Goal: Task Accomplishment & Management: Complete application form

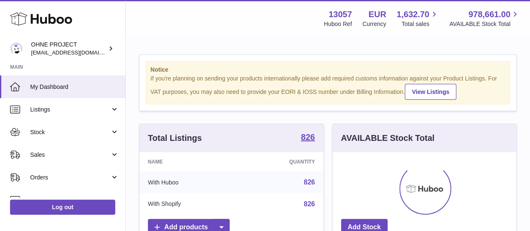
scroll to position [131, 183]
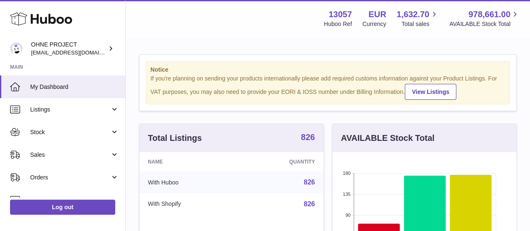
click at [306, 141] on strong "826" at bounding box center [308, 137] width 14 height 8
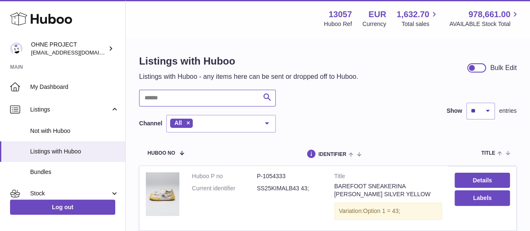
click at [187, 98] on input "text" at bounding box center [207, 98] width 136 height 17
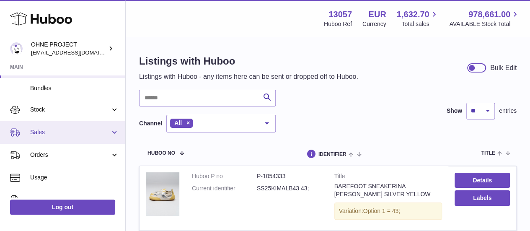
click at [59, 134] on span "Sales" at bounding box center [70, 132] width 80 height 8
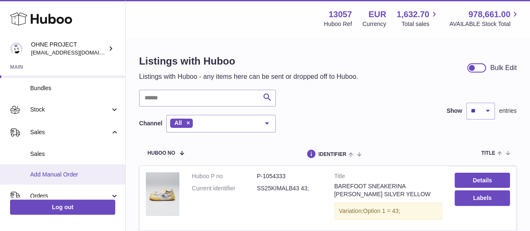
click at [64, 172] on span "Add Manual Order" at bounding box center [74, 174] width 89 height 8
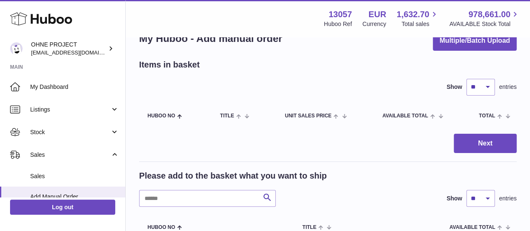
scroll to position [42, 0]
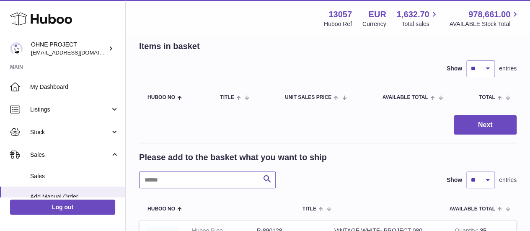
click at [189, 174] on input "text" at bounding box center [207, 179] width 136 height 17
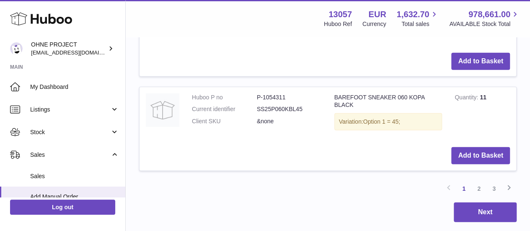
scroll to position [1029, 0]
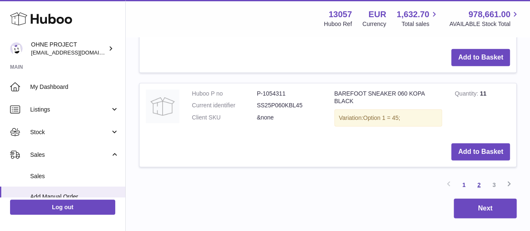
click at [476, 177] on link "2" at bounding box center [478, 184] width 15 height 15
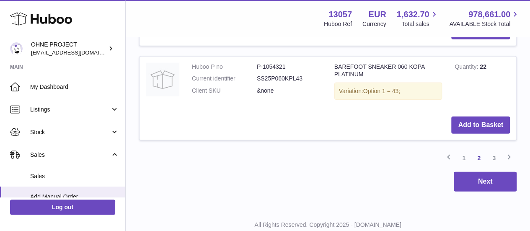
scroll to position [1067, 0]
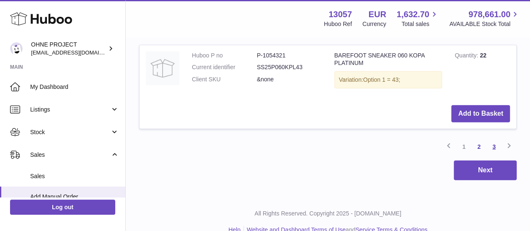
click at [494, 139] on link "3" at bounding box center [493, 146] width 15 height 15
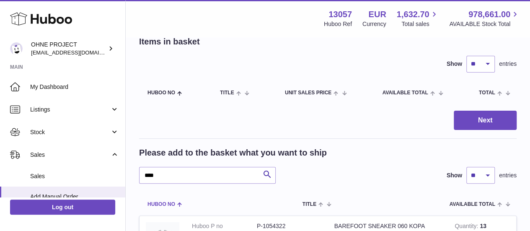
scroll to position [84, 0]
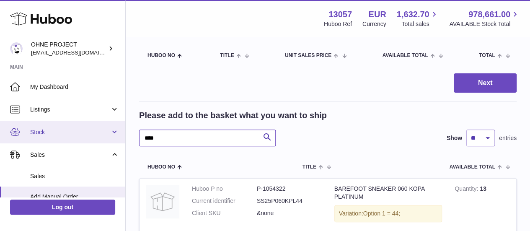
drag, startPoint x: 161, startPoint y: 138, endPoint x: 117, endPoint y: 133, distance: 43.8
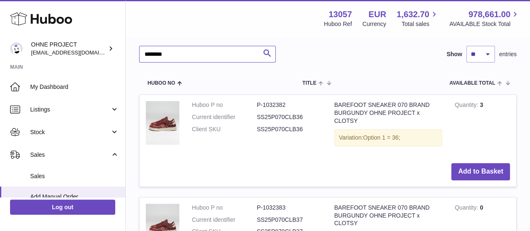
scroll to position [209, 0]
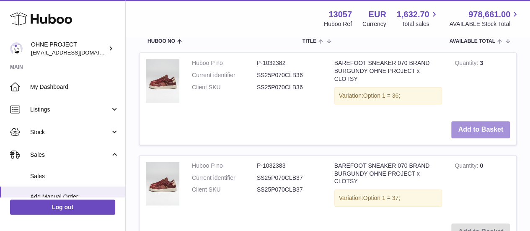
click at [472, 131] on button "Add to Basket" at bounding box center [480, 129] width 59 height 17
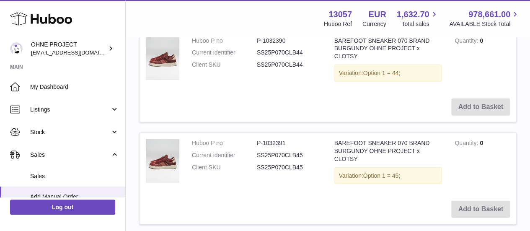
scroll to position [1154, 0]
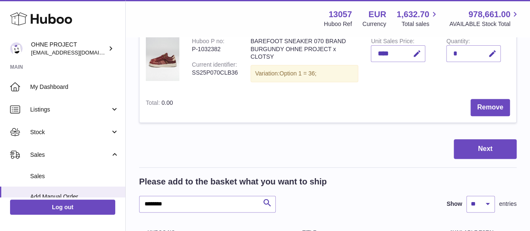
scroll to position [107, 0]
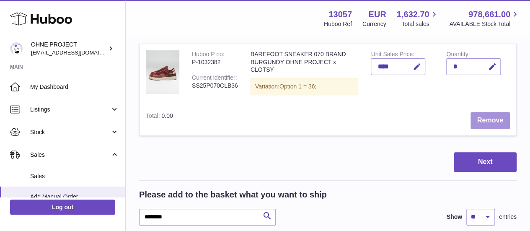
click at [483, 120] on button "Remove" at bounding box center [489, 120] width 39 height 17
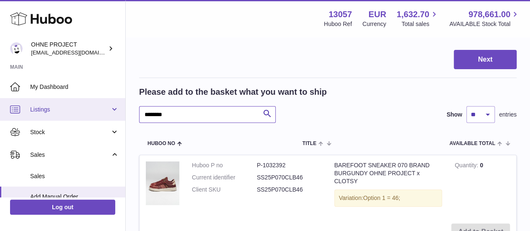
drag, startPoint x: 199, startPoint y: 118, endPoint x: 100, endPoint y: 119, distance: 99.7
click at [100, 119] on div "Huboo OHNE PROJECT internalAdmin-13057@internal.huboo.com Main My Dashboard Lis…" at bounding box center [265, 180] width 530 height 574
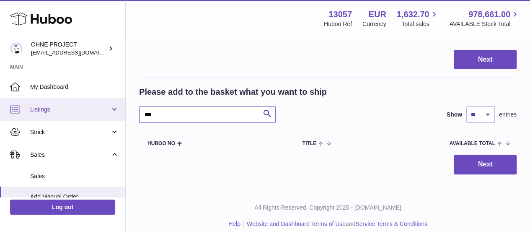
drag, startPoint x: 165, startPoint y: 115, endPoint x: 90, endPoint y: 103, distance: 76.7
click at [90, 104] on div "Huboo OHNE PROJECT internalAdmin-13057@internal.huboo.com Main My Dashboard Lis…" at bounding box center [265, 67] width 530 height 348
type input "******"
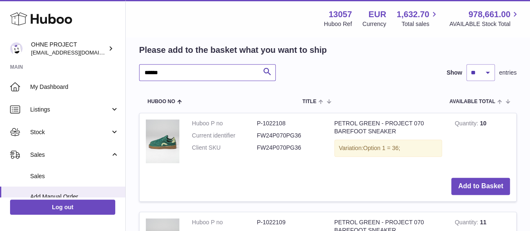
scroll to position [191, 0]
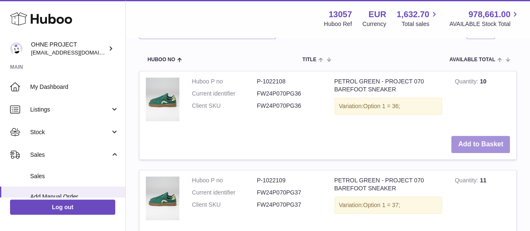
click at [461, 144] on button "Add to Basket" at bounding box center [480, 144] width 59 height 17
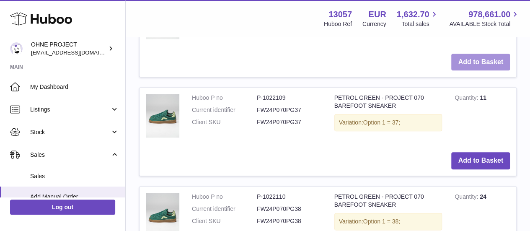
scroll to position [382, 0]
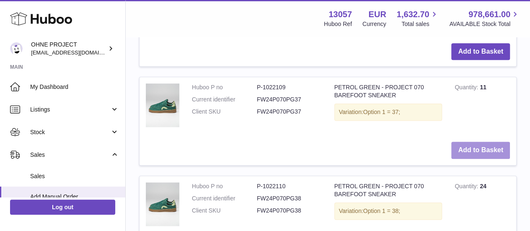
click at [466, 159] on button "Add to Basket" at bounding box center [480, 150] width 59 height 17
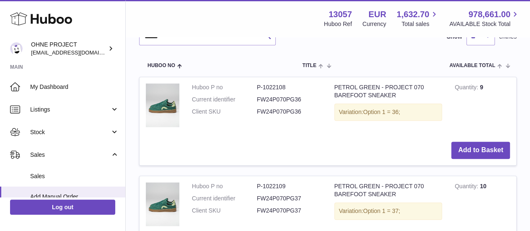
scroll to position [490, 0]
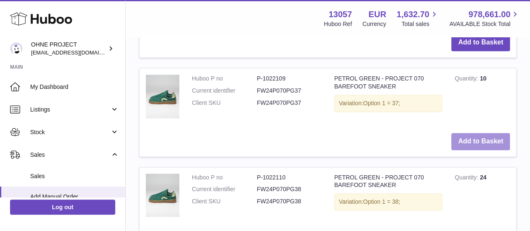
click at [466, 150] on button "Add to Basket" at bounding box center [480, 141] width 59 height 17
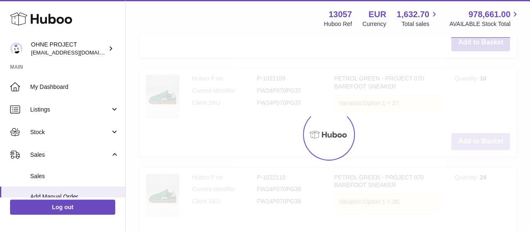
type input "*"
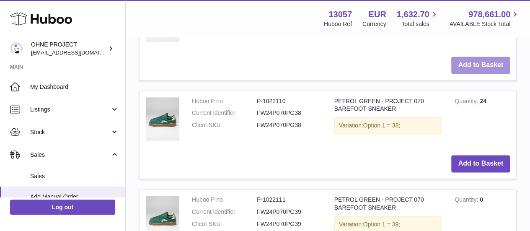
scroll to position [574, 0]
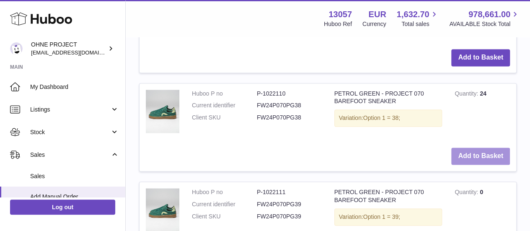
click at [486, 165] on button "Add to Basket" at bounding box center [480, 155] width 59 height 17
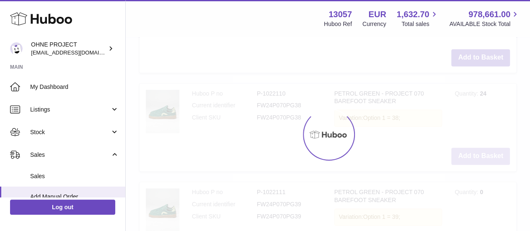
scroll to position [681, 0]
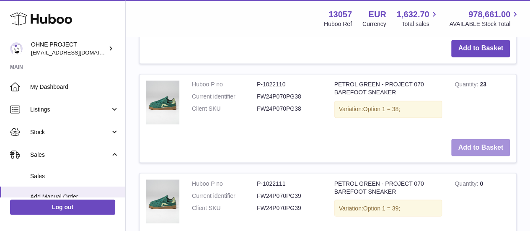
click at [486, 156] on button "Add to Basket" at bounding box center [480, 147] width 59 height 17
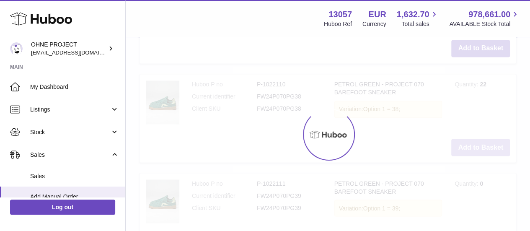
type input "*"
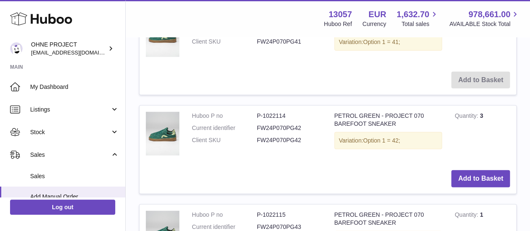
scroll to position [1100, 0]
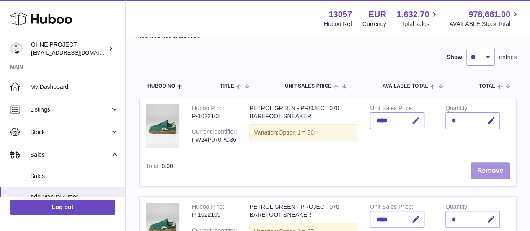
click at [480, 167] on button "Remove" at bounding box center [489, 170] width 39 height 17
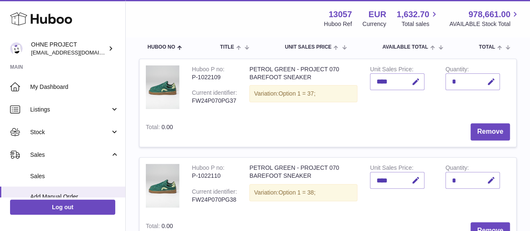
scroll to position [137, 0]
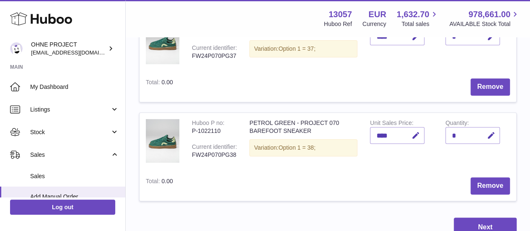
click at [481, 77] on td "Remove" at bounding box center [347, 87] width 337 height 30
click at [481, 87] on button "Remove" at bounding box center [489, 86] width 39 height 17
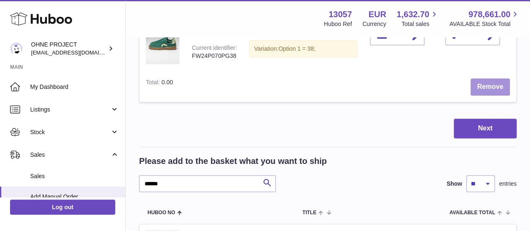
click at [481, 87] on button "Remove" at bounding box center [489, 86] width 39 height 17
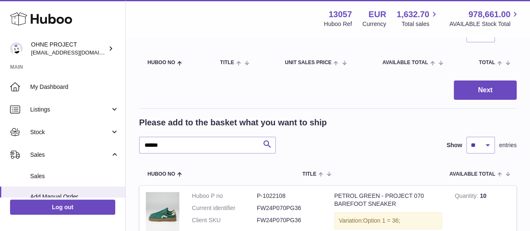
scroll to position [95, 0]
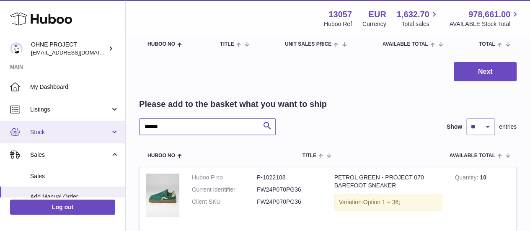
drag, startPoint x: 176, startPoint y: 127, endPoint x: 75, endPoint y: 120, distance: 101.5
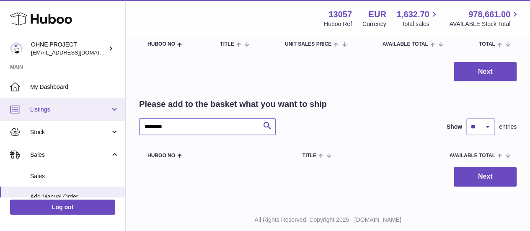
drag, startPoint x: 164, startPoint y: 126, endPoint x: 92, endPoint y: 119, distance: 71.9
click at [92, 119] on div "Huboo OHNE PROJECT internalAdmin-13057@internal.huboo.com Main My Dashboard Lis…" at bounding box center [265, 79] width 530 height 348
type input "*"
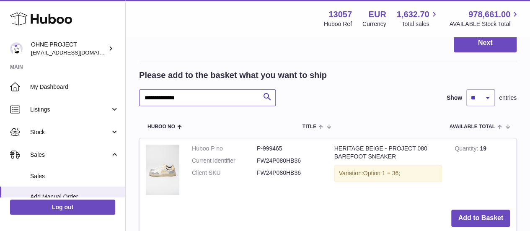
scroll to position [179, 0]
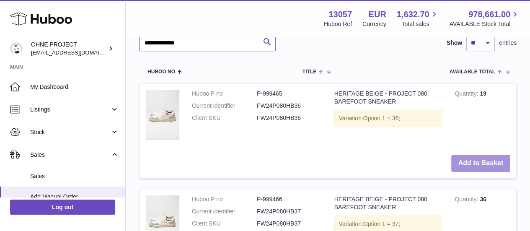
type input "**********"
click at [469, 167] on button "Add to Basket" at bounding box center [480, 162] width 59 height 17
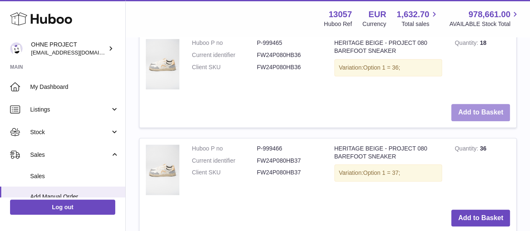
scroll to position [377, 0]
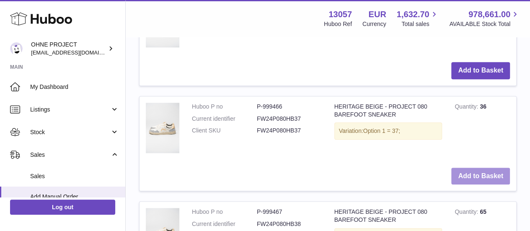
click at [471, 183] on button "Add to Basket" at bounding box center [480, 175] width 59 height 17
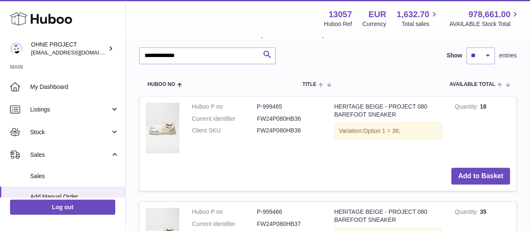
scroll to position [491, 0]
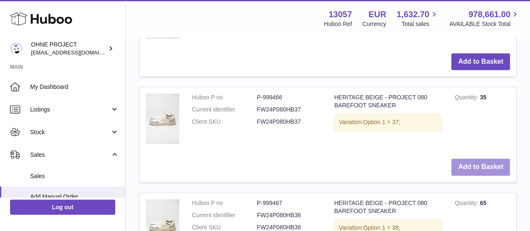
click at [471, 175] on button "Add to Basket" at bounding box center [480, 166] width 59 height 17
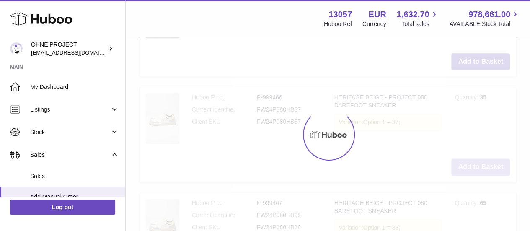
type input "*"
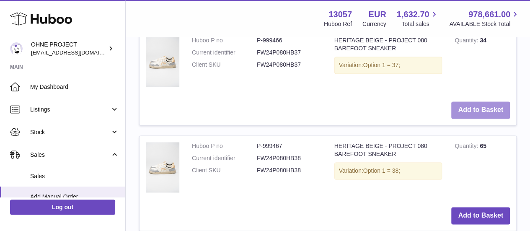
scroll to position [575, 0]
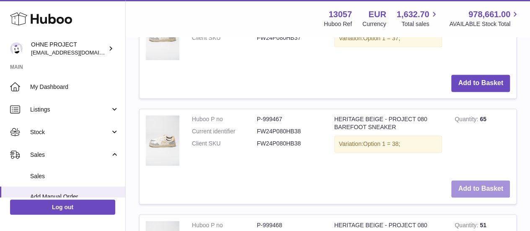
click at [469, 197] on button "Add to Basket" at bounding box center [480, 188] width 59 height 17
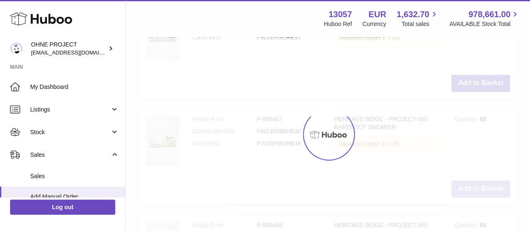
scroll to position [689, 0]
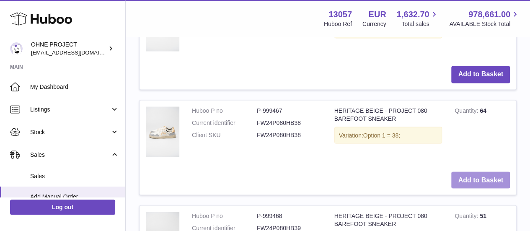
click at [470, 188] on button "Add to Basket" at bounding box center [480, 179] width 59 height 17
type input "*"
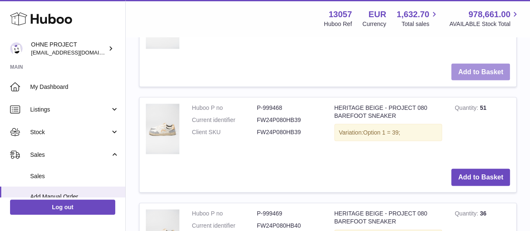
scroll to position [815, 0]
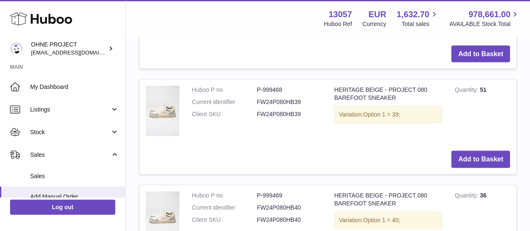
click at [457, 174] on td "Add to Basket" at bounding box center [327, 159] width 376 height 30
click at [458, 168] on button "Add to Basket" at bounding box center [480, 159] width 59 height 17
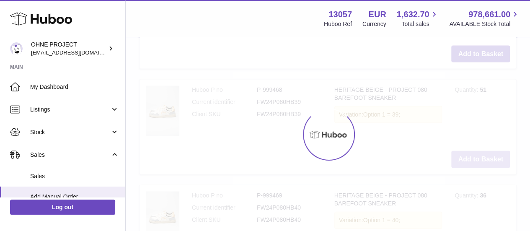
scroll to position [929, 0]
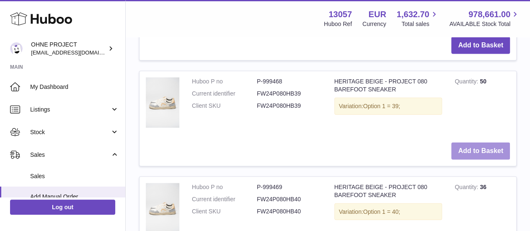
click at [461, 160] on button "Add to Basket" at bounding box center [480, 150] width 59 height 17
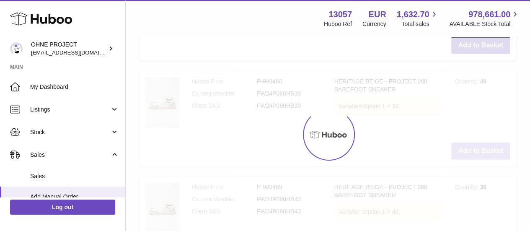
type input "*"
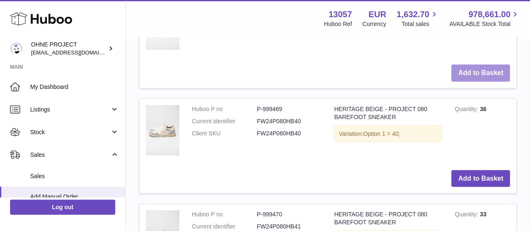
scroll to position [1012, 0]
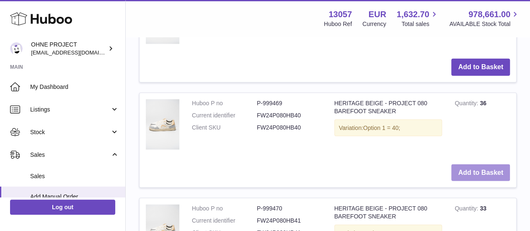
click at [472, 181] on button "Add to Basket" at bounding box center [480, 172] width 59 height 17
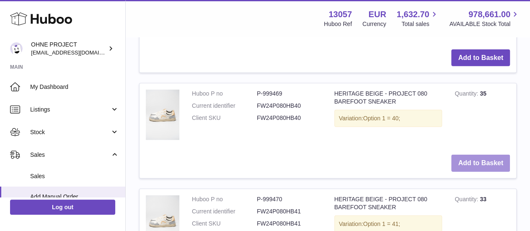
click at [472, 172] on button "Add to Basket" at bounding box center [480, 162] width 59 height 17
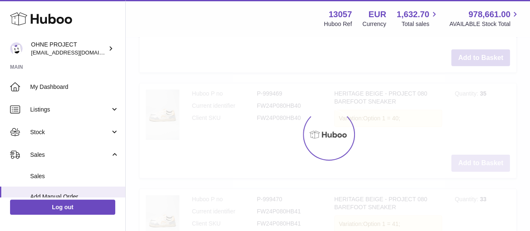
type input "*"
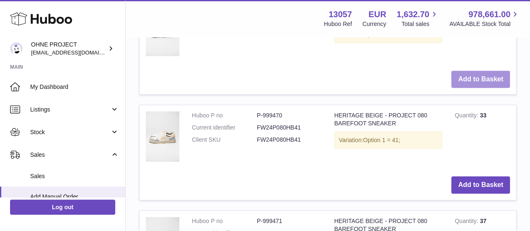
scroll to position [1253, 0]
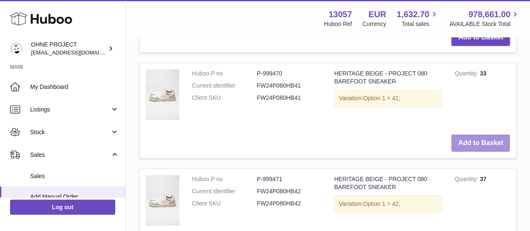
click at [463, 152] on button "Add to Basket" at bounding box center [480, 142] width 59 height 17
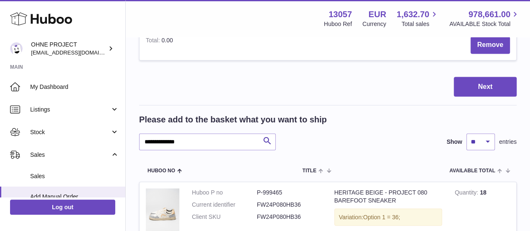
scroll to position [739, 0]
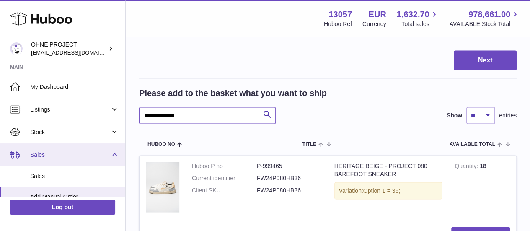
drag, startPoint x: 197, startPoint y: 170, endPoint x: 33, endPoint y: 160, distance: 164.1
type input "*"
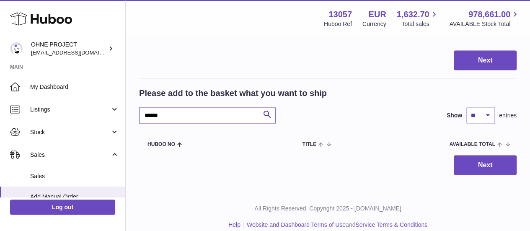
scroll to position [802, 0]
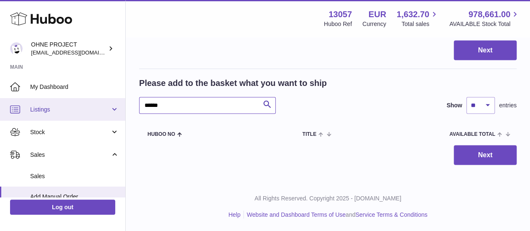
drag, startPoint x: 179, startPoint y: 110, endPoint x: 97, endPoint y: 108, distance: 82.1
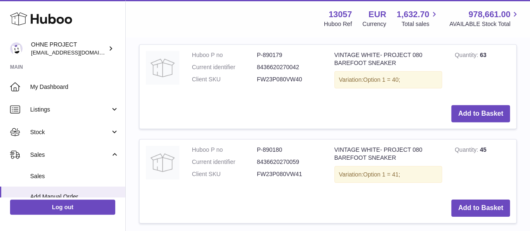
scroll to position [1305, 0]
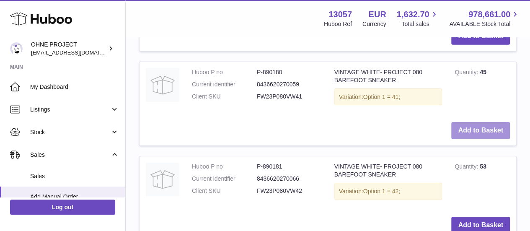
type input "**********"
click at [458, 139] on button "Add to Basket" at bounding box center [480, 130] width 59 height 17
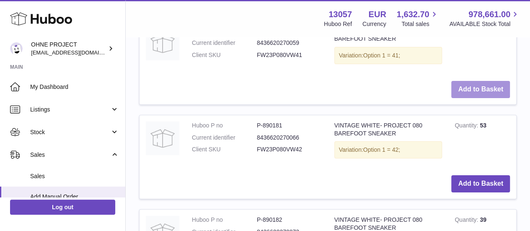
scroll to position [1491, 0]
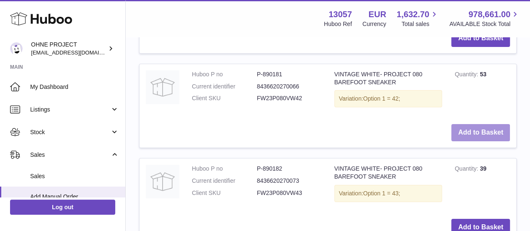
click at [461, 141] on button "Add to Basket" at bounding box center [480, 132] width 59 height 17
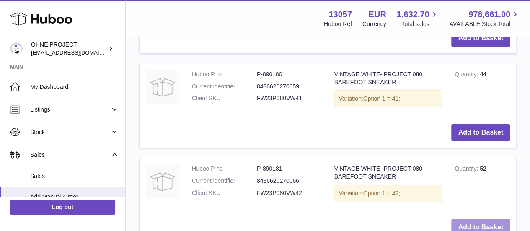
scroll to position [1595, 0]
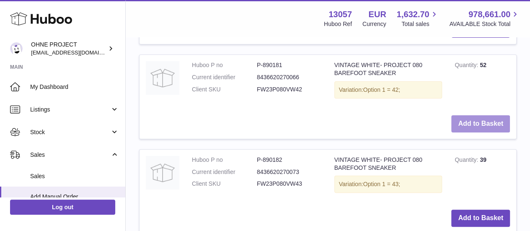
click at [461, 132] on button "Add to Basket" at bounding box center [480, 123] width 59 height 17
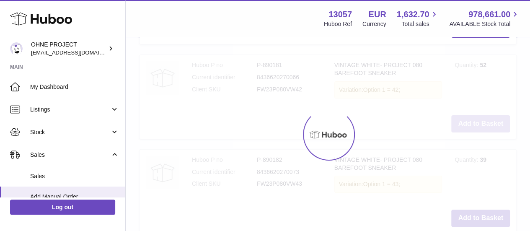
type input "*"
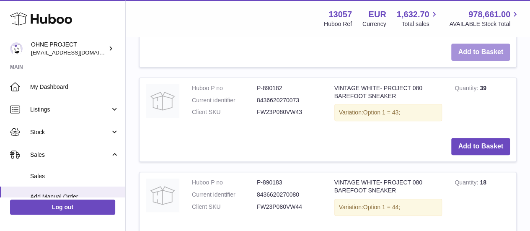
scroll to position [1678, 0]
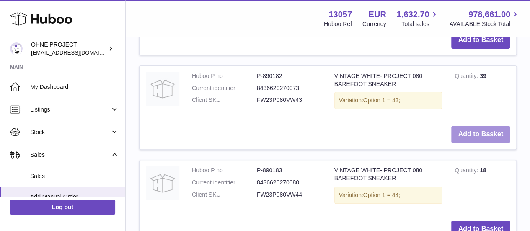
click at [462, 143] on button "Add to Basket" at bounding box center [480, 134] width 59 height 17
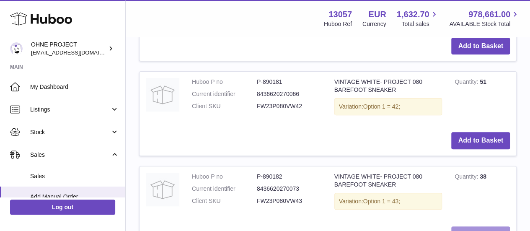
scroll to position [1781, 0]
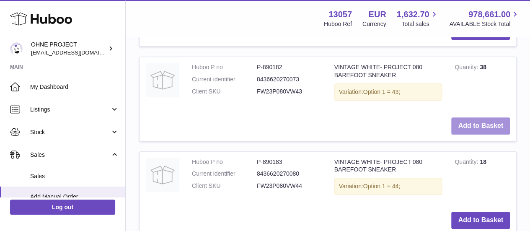
click at [462, 134] on button "Add to Basket" at bounding box center [480, 125] width 59 height 17
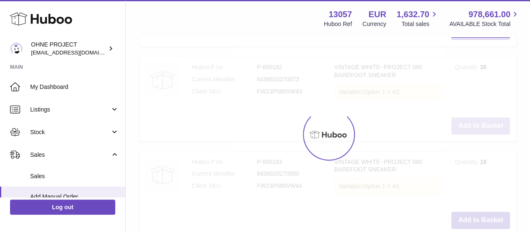
type input "*"
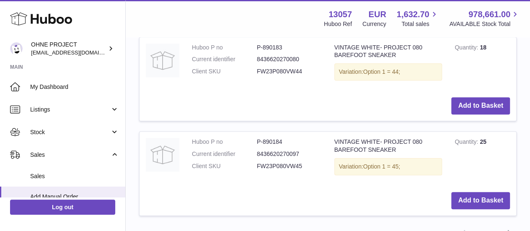
scroll to position [1907, 0]
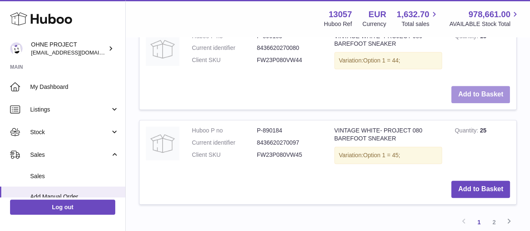
click at [481, 103] on button "Add to Basket" at bounding box center [480, 94] width 59 height 17
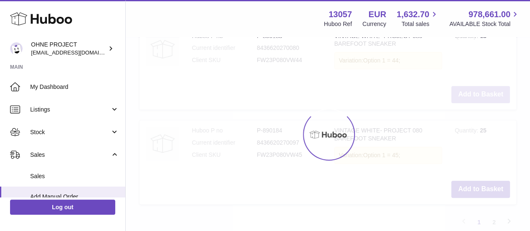
scroll to position [2010, 0]
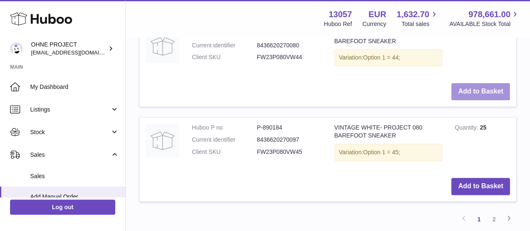
click at [481, 100] on button "Add to Basket" at bounding box center [480, 91] width 59 height 17
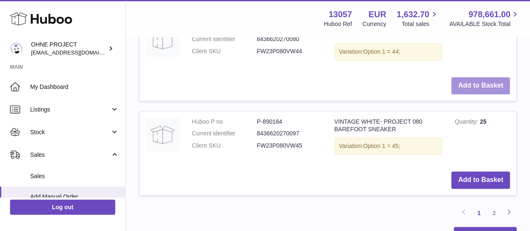
click at [481, 94] on button "Add to Basket" at bounding box center [480, 85] width 59 height 17
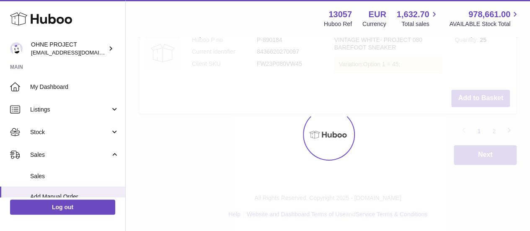
type input "*"
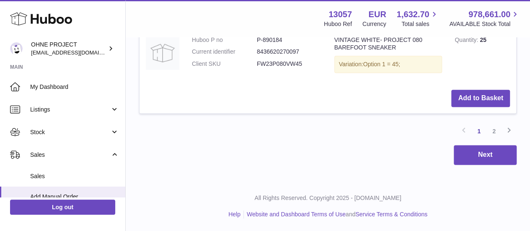
scroll to position [2136, 0]
click at [464, 107] on button "Add to Basket" at bounding box center [480, 98] width 59 height 17
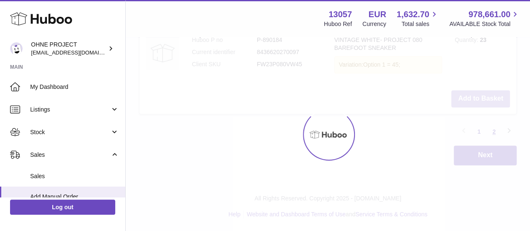
type input "*"
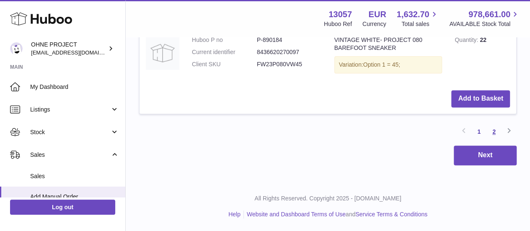
click at [492, 139] on link "2" at bounding box center [493, 131] width 15 height 15
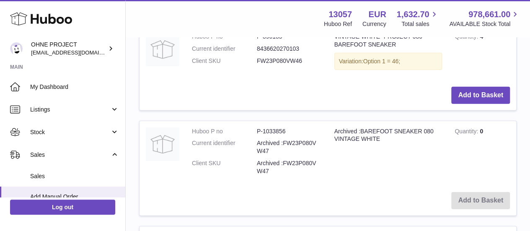
scroll to position [1294, 0]
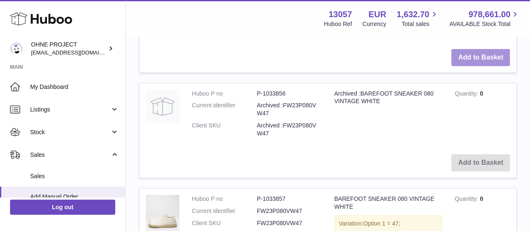
click at [472, 66] on button "Add to Basket" at bounding box center [480, 57] width 59 height 17
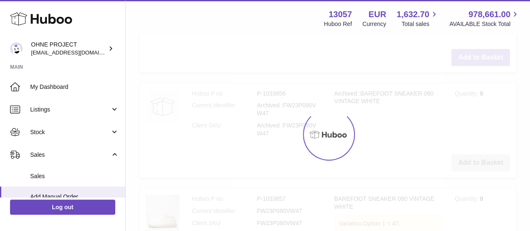
scroll to position [1282, 0]
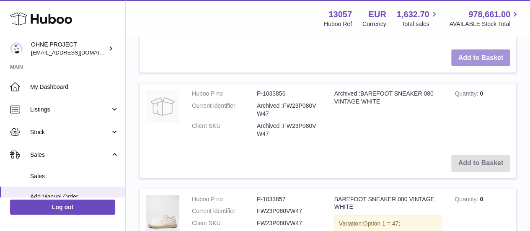
click at [472, 67] on button "Add to Basket" at bounding box center [480, 57] width 59 height 17
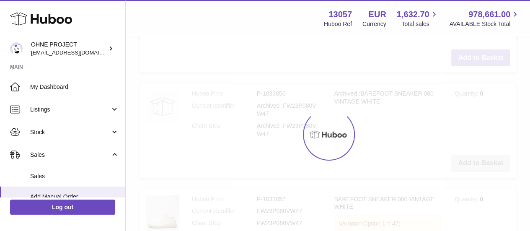
type input "*"
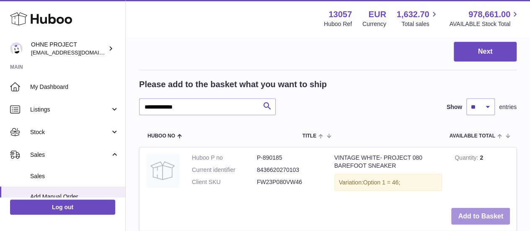
scroll to position [1199, 0]
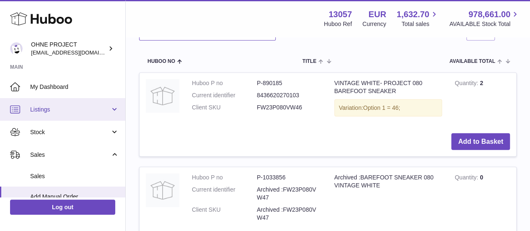
drag, startPoint x: 204, startPoint y: 122, endPoint x: 73, endPoint y: 109, distance: 131.6
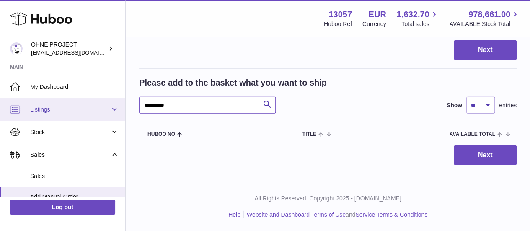
drag, startPoint x: 172, startPoint y: 117, endPoint x: 66, endPoint y: 117, distance: 106.3
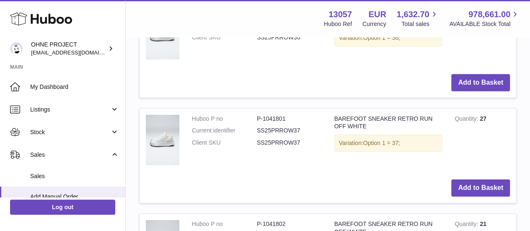
scroll to position [1282, 0]
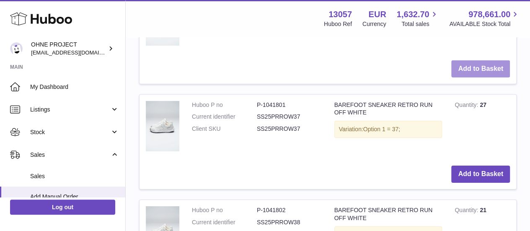
click at [488, 77] on button "Add to Basket" at bounding box center [480, 68] width 59 height 17
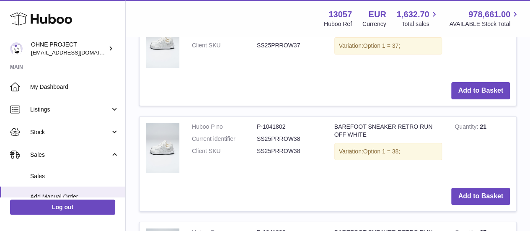
scroll to position [1366, 0]
click at [458, 105] on td "Add to Basket" at bounding box center [327, 90] width 376 height 30
click at [465, 99] on button "Add to Basket" at bounding box center [480, 90] width 59 height 17
click at [466, 99] on button "Add to Basket" at bounding box center [480, 90] width 59 height 17
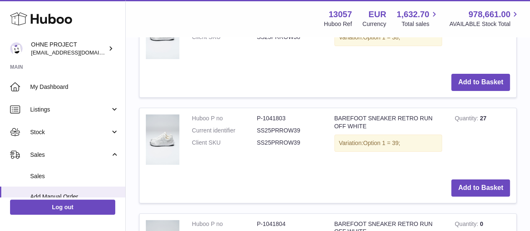
scroll to position [1492, 0]
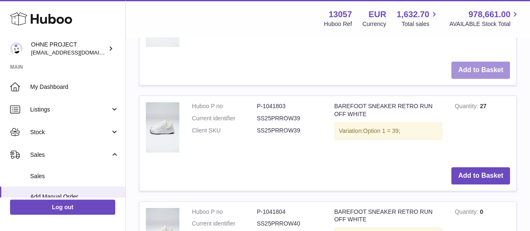
click at [456, 79] on button "Add to Basket" at bounding box center [480, 70] width 59 height 17
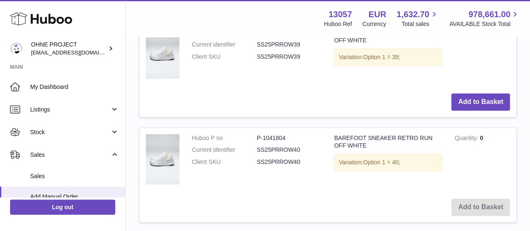
scroll to position [1575, 0]
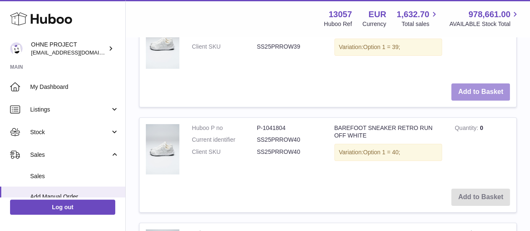
click at [466, 100] on button "Add to Basket" at bounding box center [480, 91] width 59 height 17
click at [471, 100] on button "Add to Basket" at bounding box center [480, 91] width 59 height 17
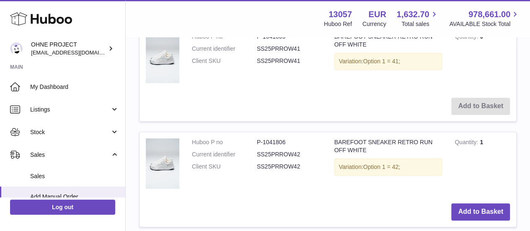
scroll to position [1785, 0]
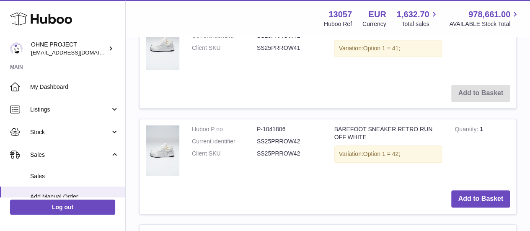
click at [435, 78] on td "BAREFOOT SNEAKER RETRO RUN OFF WHITE Variation: Option 1 = 41;" at bounding box center [388, 45] width 121 height 65
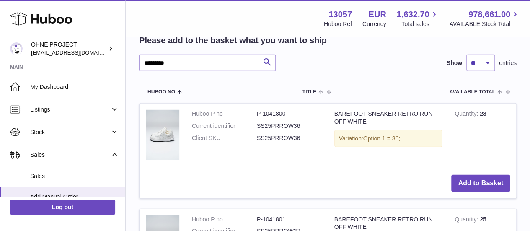
scroll to position [1241, 0]
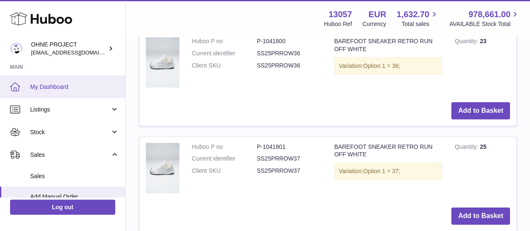
drag, startPoint x: 182, startPoint y: 70, endPoint x: 95, endPoint y: 75, distance: 86.4
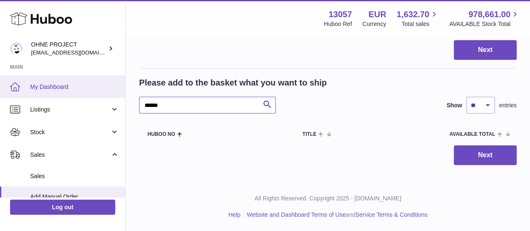
scroll to position [1214, 0]
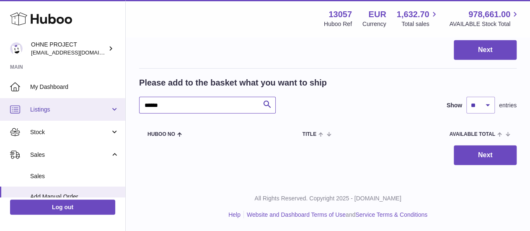
drag, startPoint x: 167, startPoint y: 107, endPoint x: 88, endPoint y: 102, distance: 78.9
drag, startPoint x: 169, startPoint y: 101, endPoint x: 77, endPoint y: 104, distance: 91.3
type input "****"
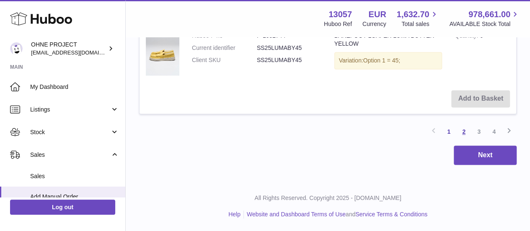
click at [458, 129] on link "2" at bounding box center [463, 131] width 15 height 15
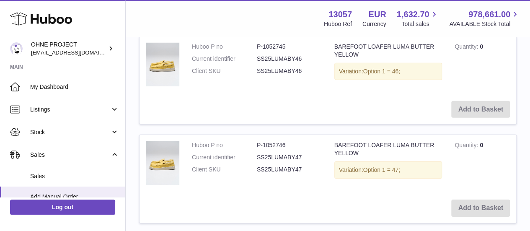
scroll to position [1168, 0]
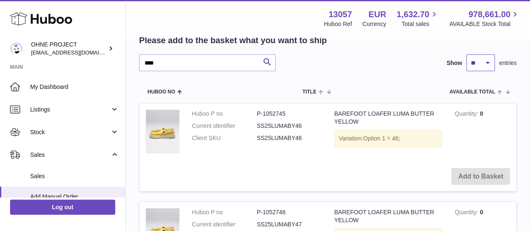
drag, startPoint x: 477, startPoint y: 150, endPoint x: 480, endPoint y: 157, distance: 7.3
click at [477, 71] on select "** ** ** ***" at bounding box center [480, 62] width 28 height 17
select select "***"
click at [466, 71] on select "** ** ** ***" at bounding box center [480, 62] width 28 height 17
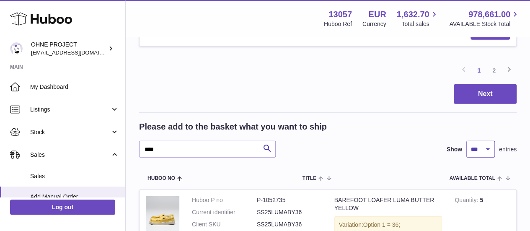
scroll to position [1112, 0]
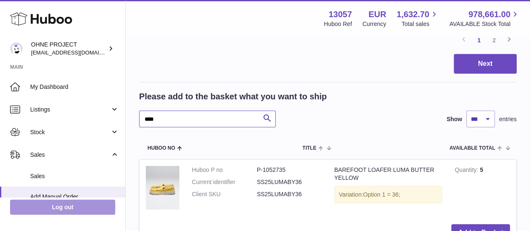
drag, startPoint x: 148, startPoint y: 206, endPoint x: 104, endPoint y: 201, distance: 44.7
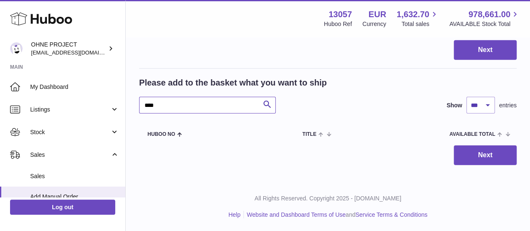
scroll to position [1214, 0]
type input "*"
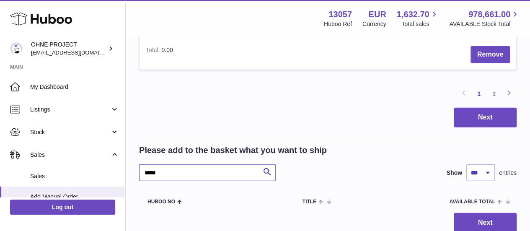
scroll to position [1130, 0]
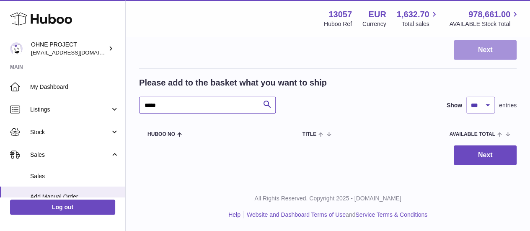
type input "*****"
click at [500, 60] on button "Next" at bounding box center [484, 50] width 63 height 20
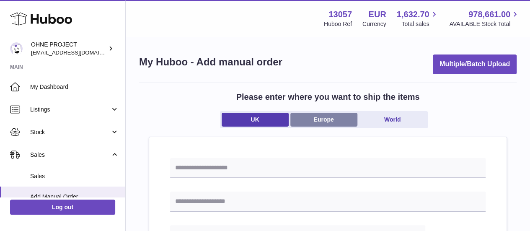
drag, startPoint x: 307, startPoint y: 119, endPoint x: 290, endPoint y: 154, distance: 38.6
click at [307, 120] on link "Europe" at bounding box center [323, 120] width 67 height 14
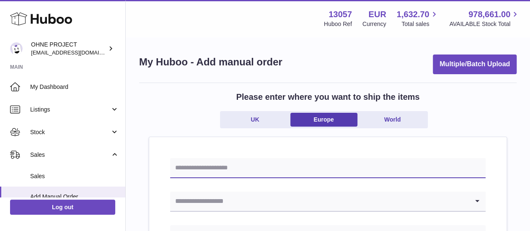
click at [286, 167] on input "text" at bounding box center [327, 168] width 315 height 20
type input "*"
type input "**********"
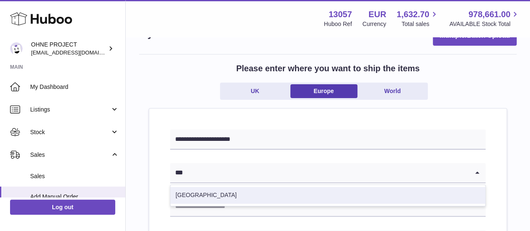
scroll to position [42, 0]
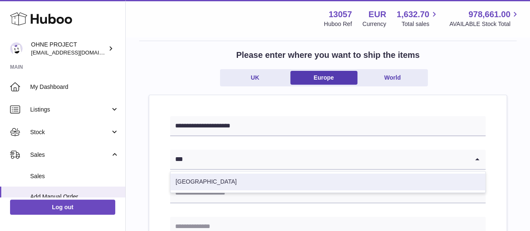
click at [281, 181] on li "Spain" at bounding box center [327, 181] width 314 height 17
type input "***"
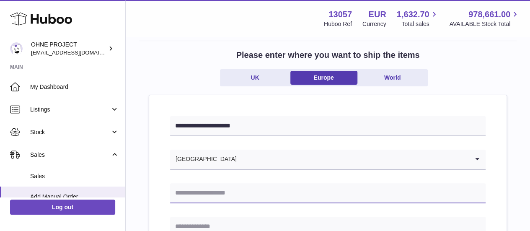
click at [263, 194] on input "text" at bounding box center [327, 193] width 315 height 20
type input "**********"
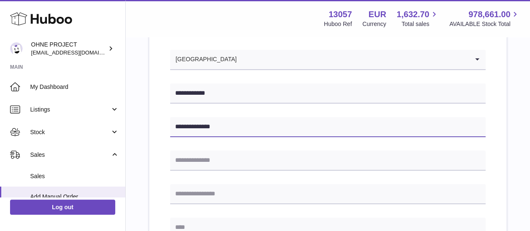
scroll to position [172, 0]
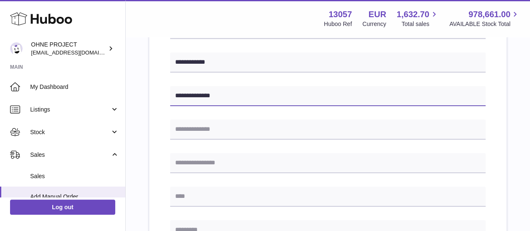
type input "**********"
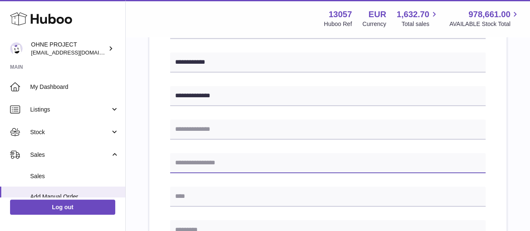
click at [225, 166] on input "text" at bounding box center [327, 163] width 315 height 20
type input "******"
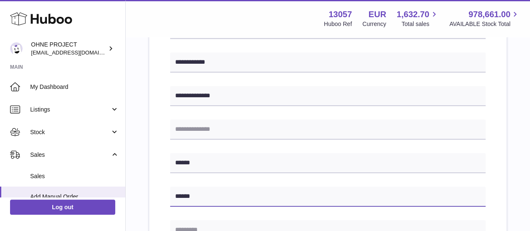
scroll to position [256, 0]
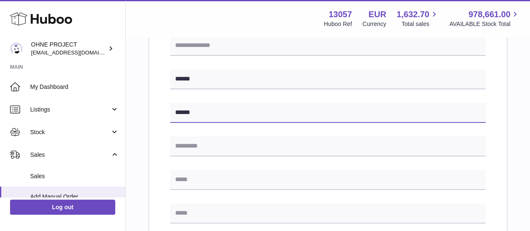
type input "******"
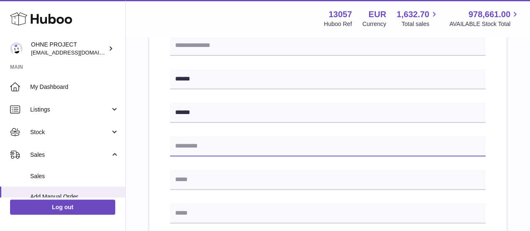
click at [250, 149] on input "text" at bounding box center [327, 146] width 315 height 20
type input "*****"
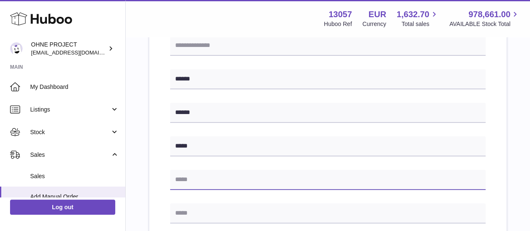
click at [242, 173] on input "text" at bounding box center [327, 180] width 315 height 20
type input "*********"
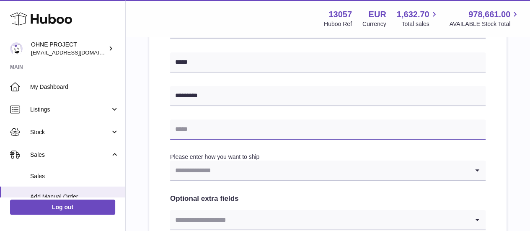
click at [214, 122] on input "text" at bounding box center [327, 129] width 315 height 20
type input "**********"
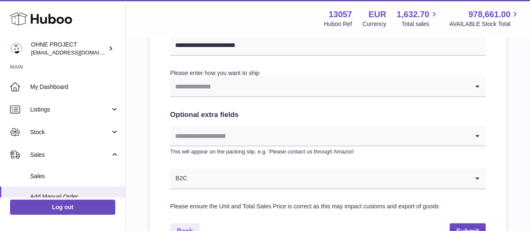
click at [225, 90] on input "Search for option" at bounding box center [319, 86] width 299 height 19
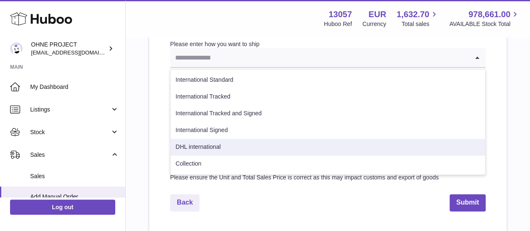
scroll to position [466, 0]
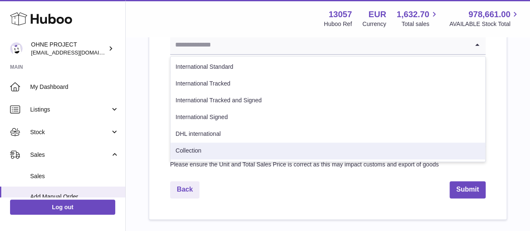
click at [214, 152] on li "Collection" at bounding box center [327, 150] width 314 height 17
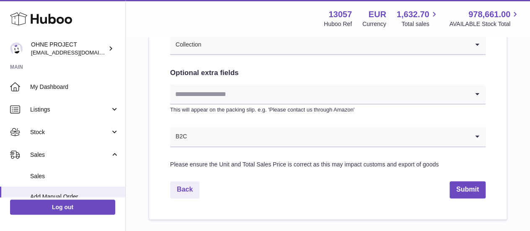
click at [228, 93] on input "Search for option" at bounding box center [319, 93] width 299 height 19
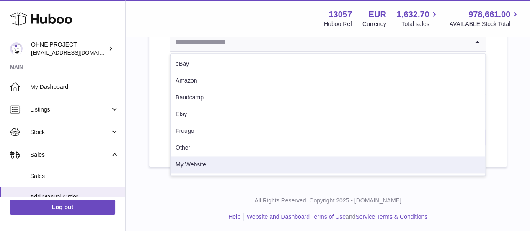
scroll to position [520, 0]
click at [204, 161] on li "My Website" at bounding box center [327, 162] width 314 height 17
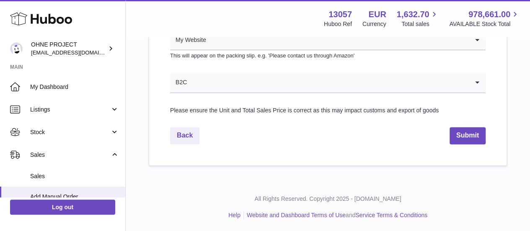
click at [215, 89] on input "Search for option" at bounding box center [327, 82] width 281 height 19
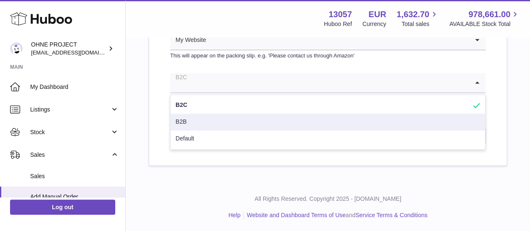
click at [205, 116] on li "B2B" at bounding box center [327, 121] width 314 height 17
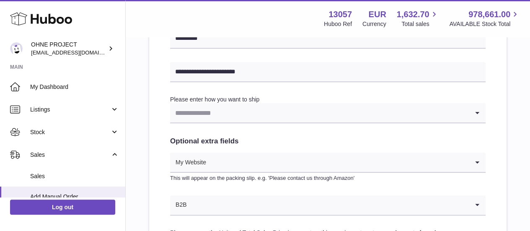
scroll to position [394, 0]
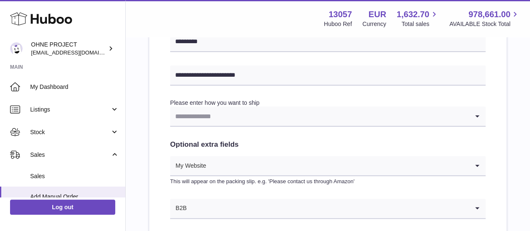
click at [215, 114] on input "Search for option" at bounding box center [319, 115] width 299 height 19
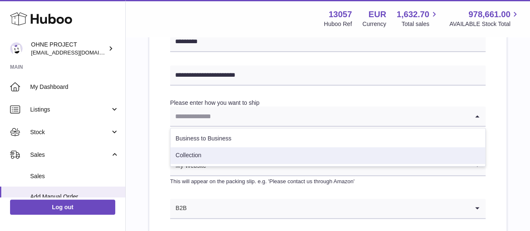
click at [214, 151] on li "Collection" at bounding box center [327, 155] width 314 height 17
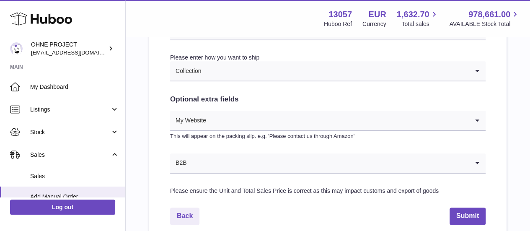
scroll to position [478, 0]
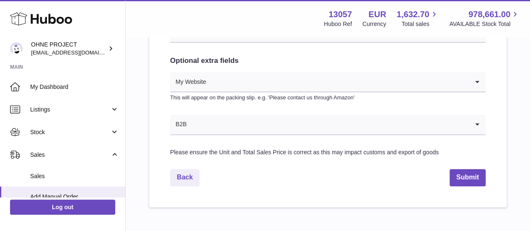
click at [483, 174] on button "Submit" at bounding box center [467, 177] width 36 height 17
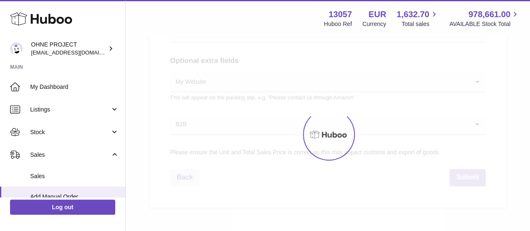
select select "***"
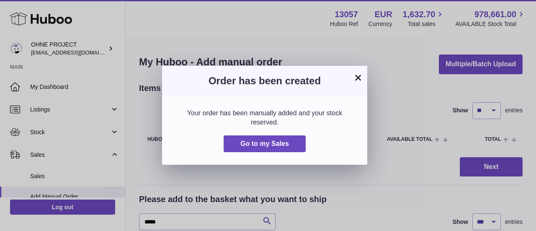
click at [354, 77] on button "×" at bounding box center [358, 77] width 10 height 10
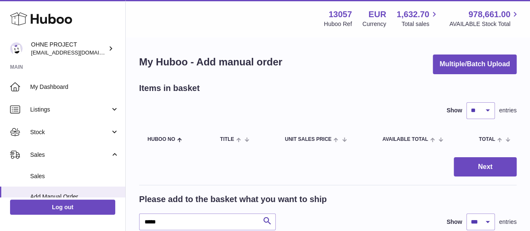
scroll to position [84, 0]
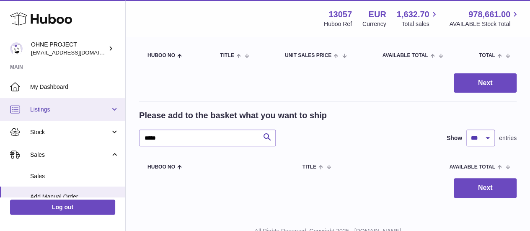
click at [65, 115] on link "Listings" at bounding box center [62, 109] width 125 height 23
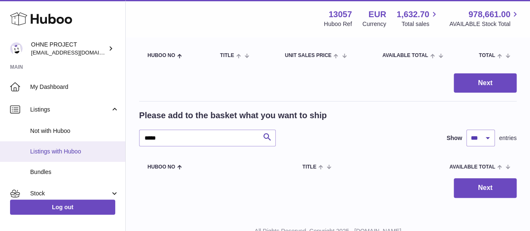
click at [71, 149] on span "Listings with Huboo" at bounding box center [74, 151] width 89 height 8
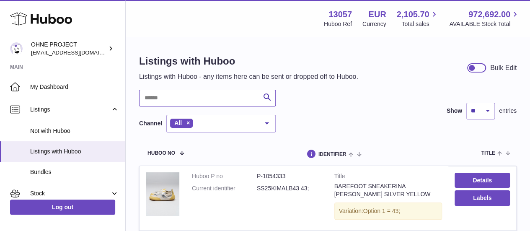
click at [183, 99] on input "text" at bounding box center [207, 98] width 136 height 17
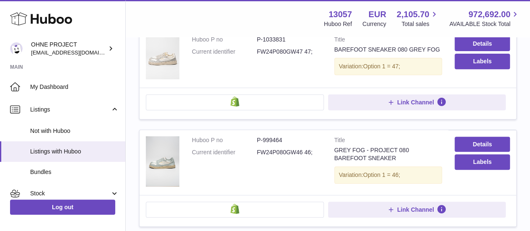
scroll to position [126, 0]
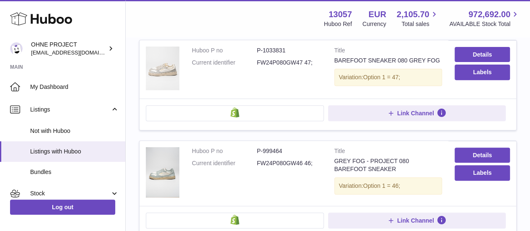
click at [286, 62] on dd "FW24P080GW47 47;" at bounding box center [289, 63] width 65 height 8
copy dd "FW24P080GW47"
drag, startPoint x: 336, startPoint y: 62, endPoint x: 435, endPoint y: 62, distance: 99.2
click at [435, 62] on div "BAREFOOT SNEAKER 080 GREY FOG" at bounding box center [388, 61] width 108 height 8
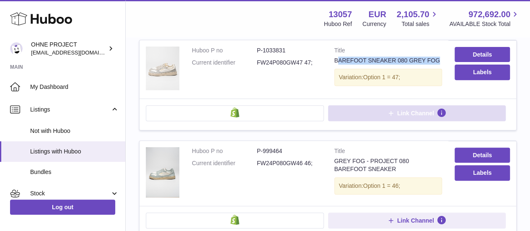
copy div "AREFOOT SNEAKER 080 GREY FOG"
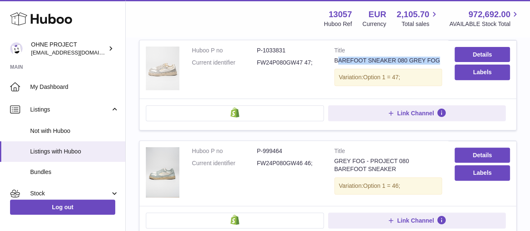
click at [368, 57] on div "BAREFOOT SNEAKER 080 GREY FOG" at bounding box center [388, 61] width 108 height 8
drag, startPoint x: 332, startPoint y: 59, endPoint x: 437, endPoint y: 58, distance: 104.7
click at [437, 58] on td "Title BAREFOOT SNEAKER 080 GREY FOG Variation: Option 1 = 47;" at bounding box center [388, 69] width 121 height 58
copy div "BAREFOOT SNEAKER 080 GREY FOG"
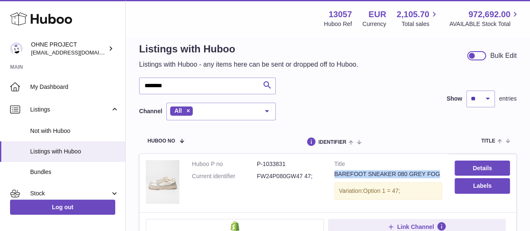
scroll to position [0, 0]
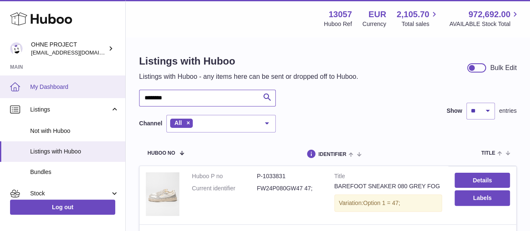
drag, startPoint x: 174, startPoint y: 98, endPoint x: 111, endPoint y: 94, distance: 63.8
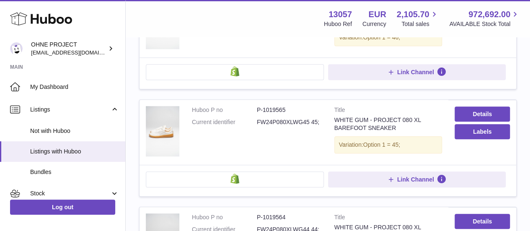
scroll to position [293, 0]
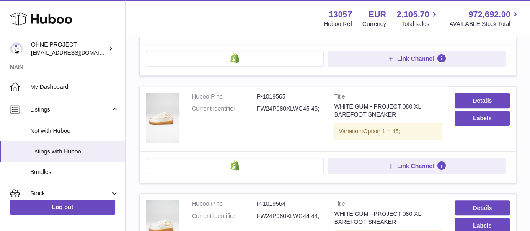
click at [296, 106] on dd "FW24P080XLWG45 45;" at bounding box center [289, 109] width 65 height 8
copy dd "FW24P080XLWG45"
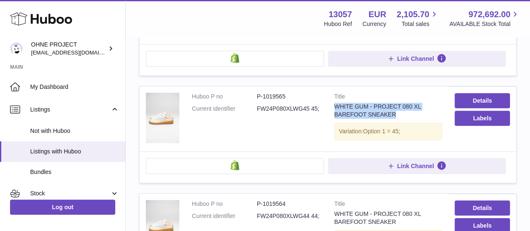
drag, startPoint x: 391, startPoint y: 114, endPoint x: 335, endPoint y: 104, distance: 57.5
click at [335, 103] on div "WHITE GUM - PROJECT 080 XL BAREFOOT SNEAKER" at bounding box center [388, 111] width 108 height 16
copy div "WHITE GUM - PROJECT 080 XL BAREFOOT SNEAKER"
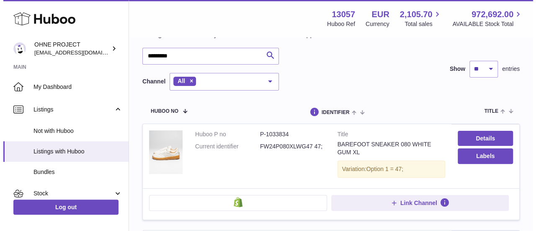
scroll to position [0, 0]
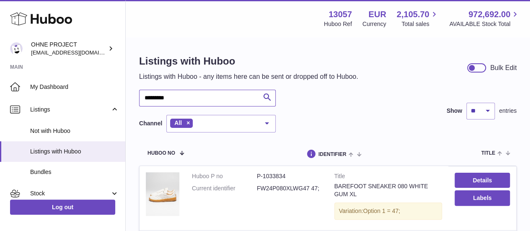
drag, startPoint x: 139, startPoint y: 91, endPoint x: 52, endPoint y: 69, distance: 89.9
type input "*"
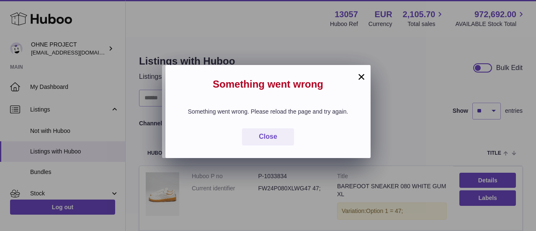
click at [360, 78] on button "×" at bounding box center [361, 77] width 10 height 10
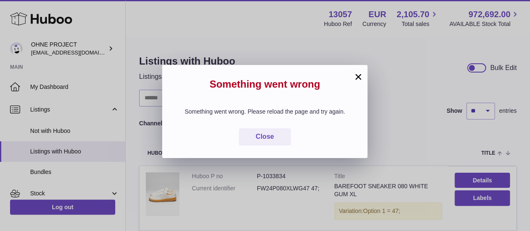
click at [355, 79] on button "×" at bounding box center [358, 77] width 10 height 10
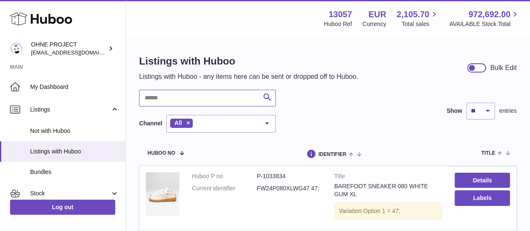
click at [197, 99] on input "text" at bounding box center [207, 98] width 136 height 17
type input "*****"
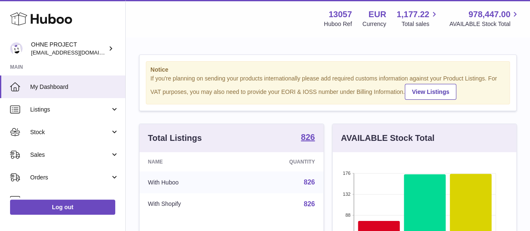
scroll to position [131, 183]
click at [306, 141] on strong "826" at bounding box center [308, 137] width 14 height 8
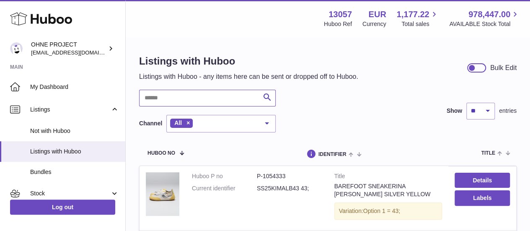
click at [217, 106] on input "text" at bounding box center [207, 98] width 136 height 17
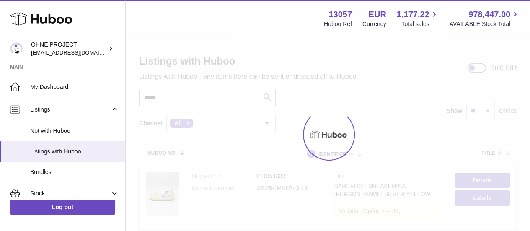
type input "*****"
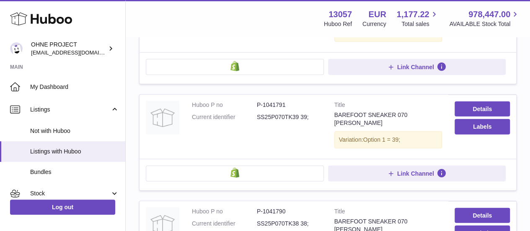
scroll to position [996, 0]
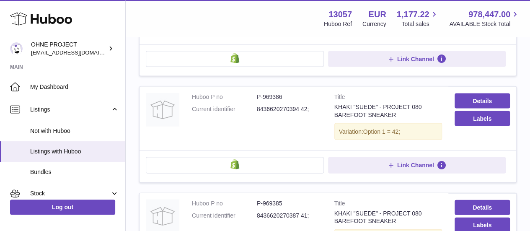
scroll to position [875, 0]
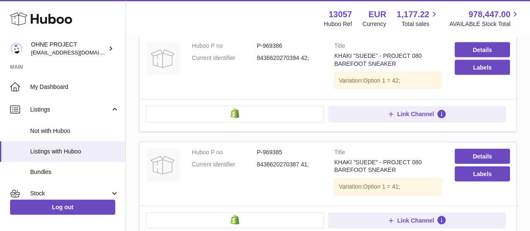
click at [272, 148] on dd "P-969385" at bounding box center [289, 152] width 65 height 8
copy dd "969385"
